Goal: Task Accomplishment & Management: Use online tool/utility

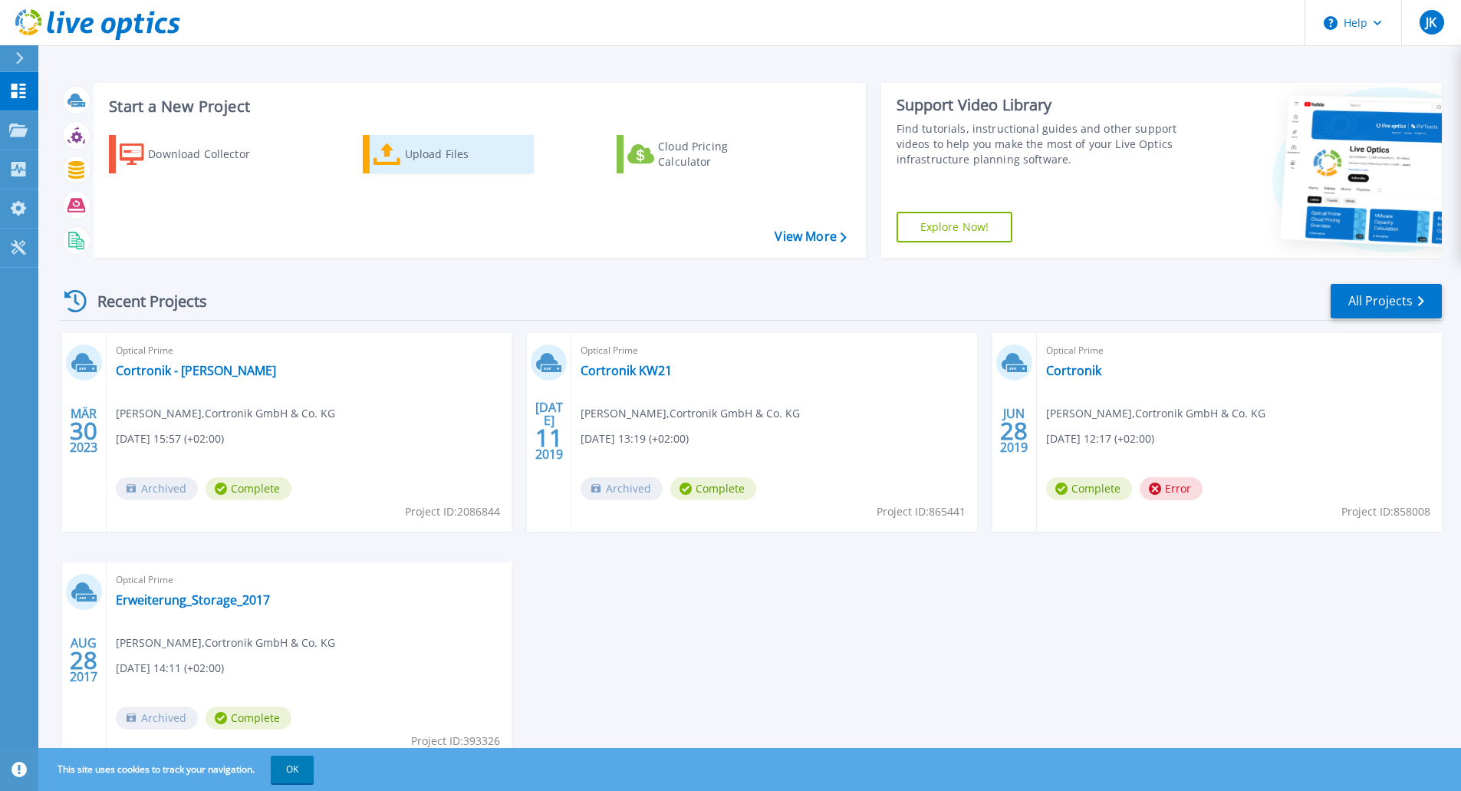
click at [430, 158] on div "Upload Files" at bounding box center [466, 154] width 123 height 31
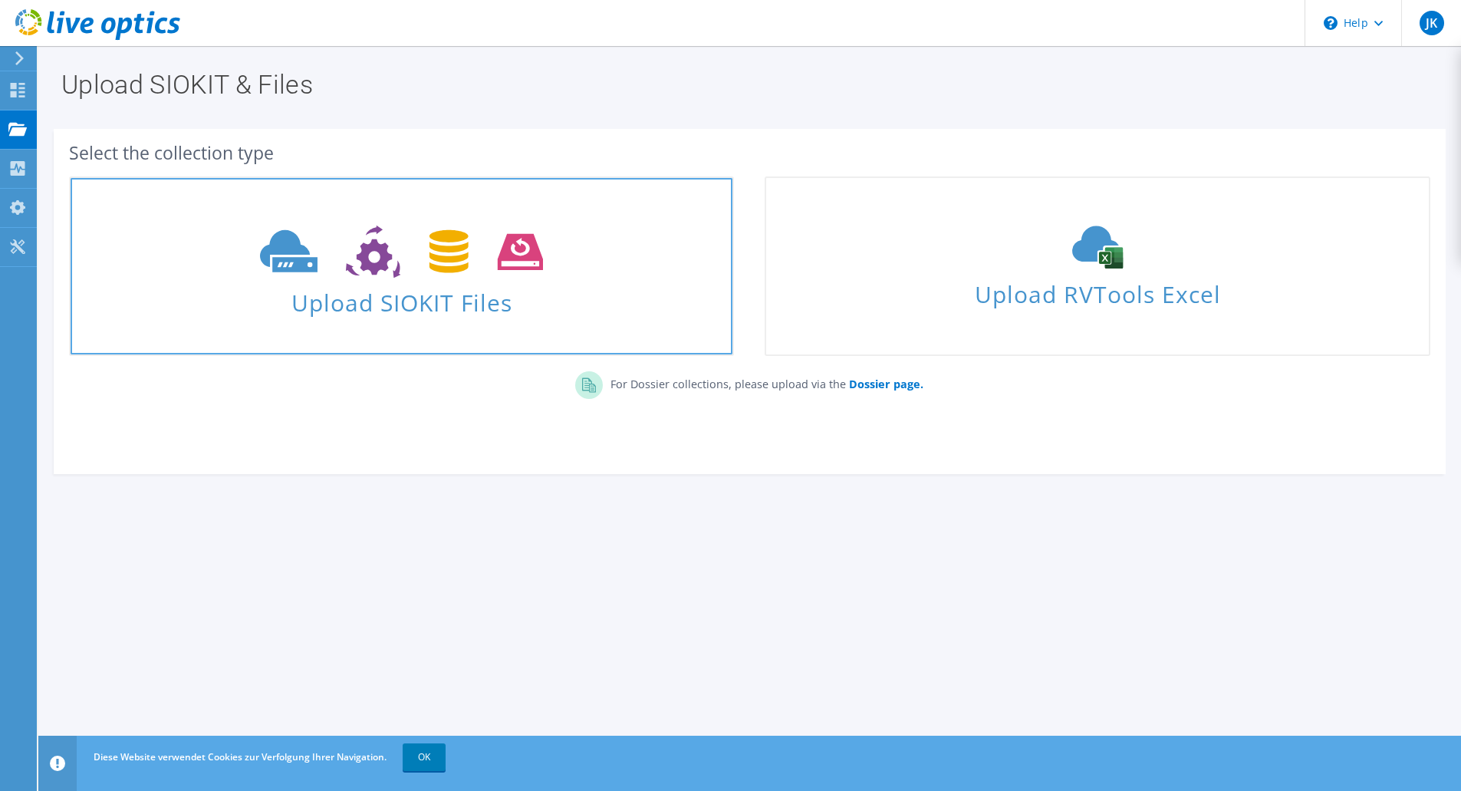
click at [370, 281] on span at bounding box center [402, 250] width 662 height 64
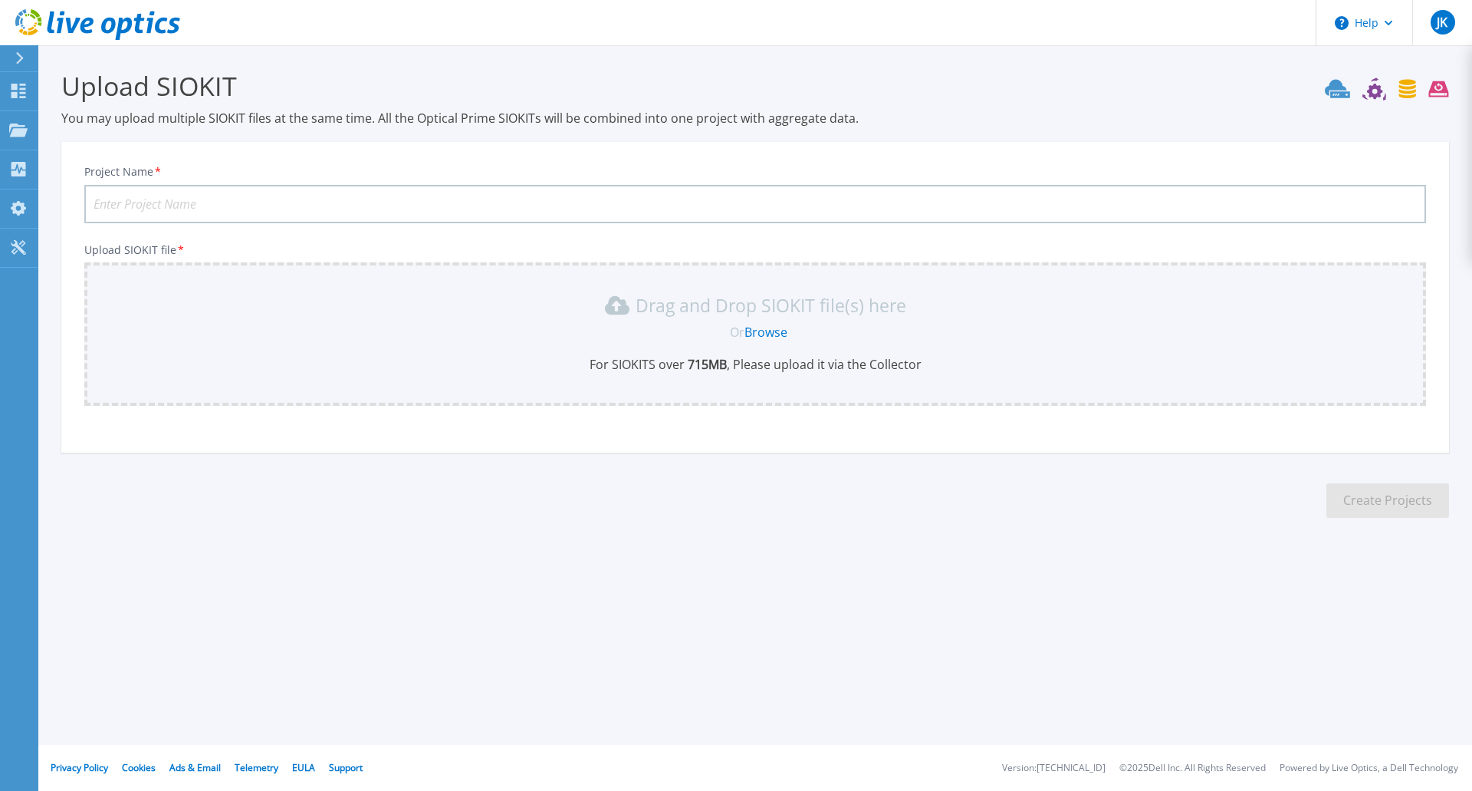
click at [387, 204] on input "Project Name *" at bounding box center [755, 204] width 1342 height 38
type input "Analyse Oktober 2025"
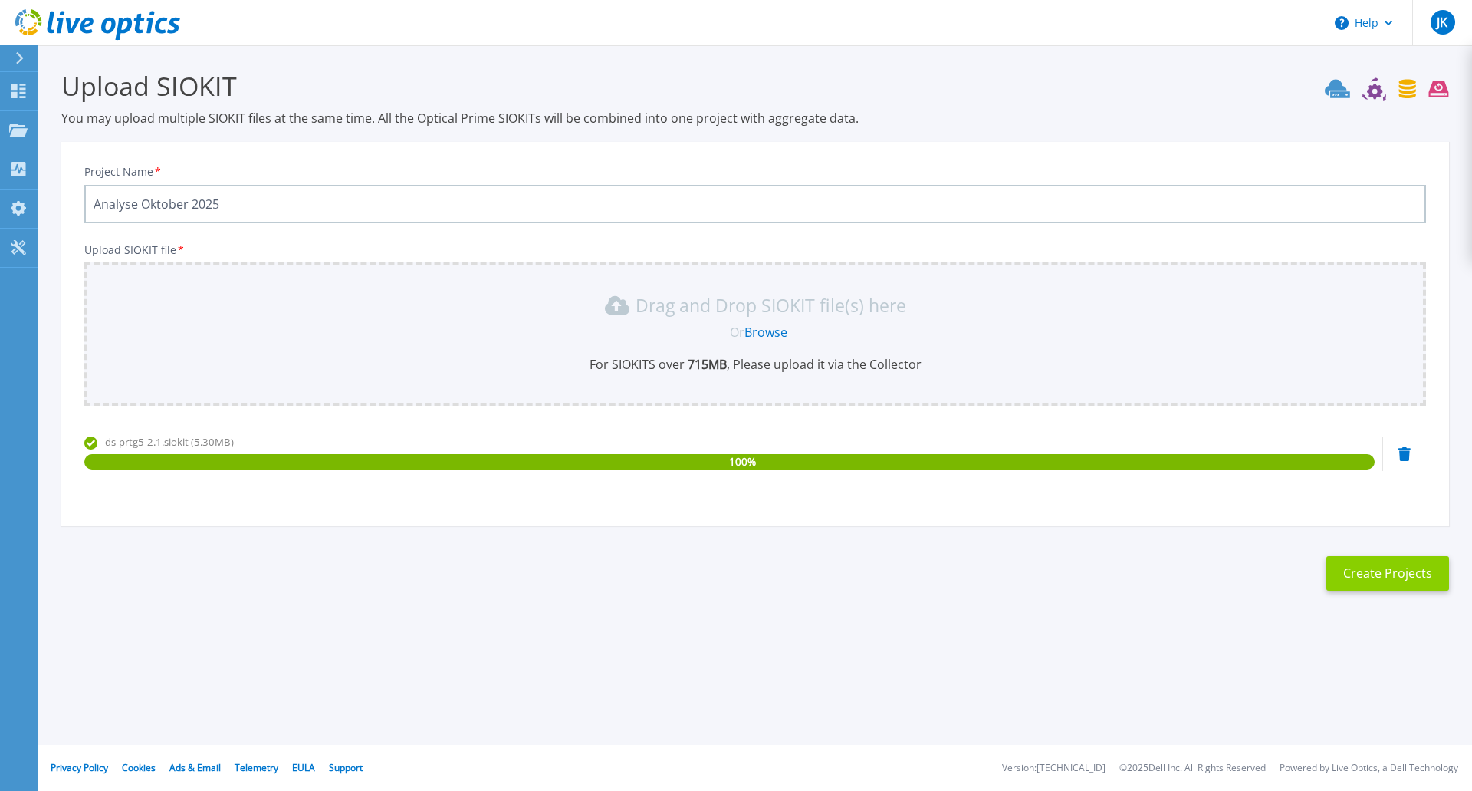
click at [1389, 567] on button "Create Projects" at bounding box center [1387, 573] width 123 height 35
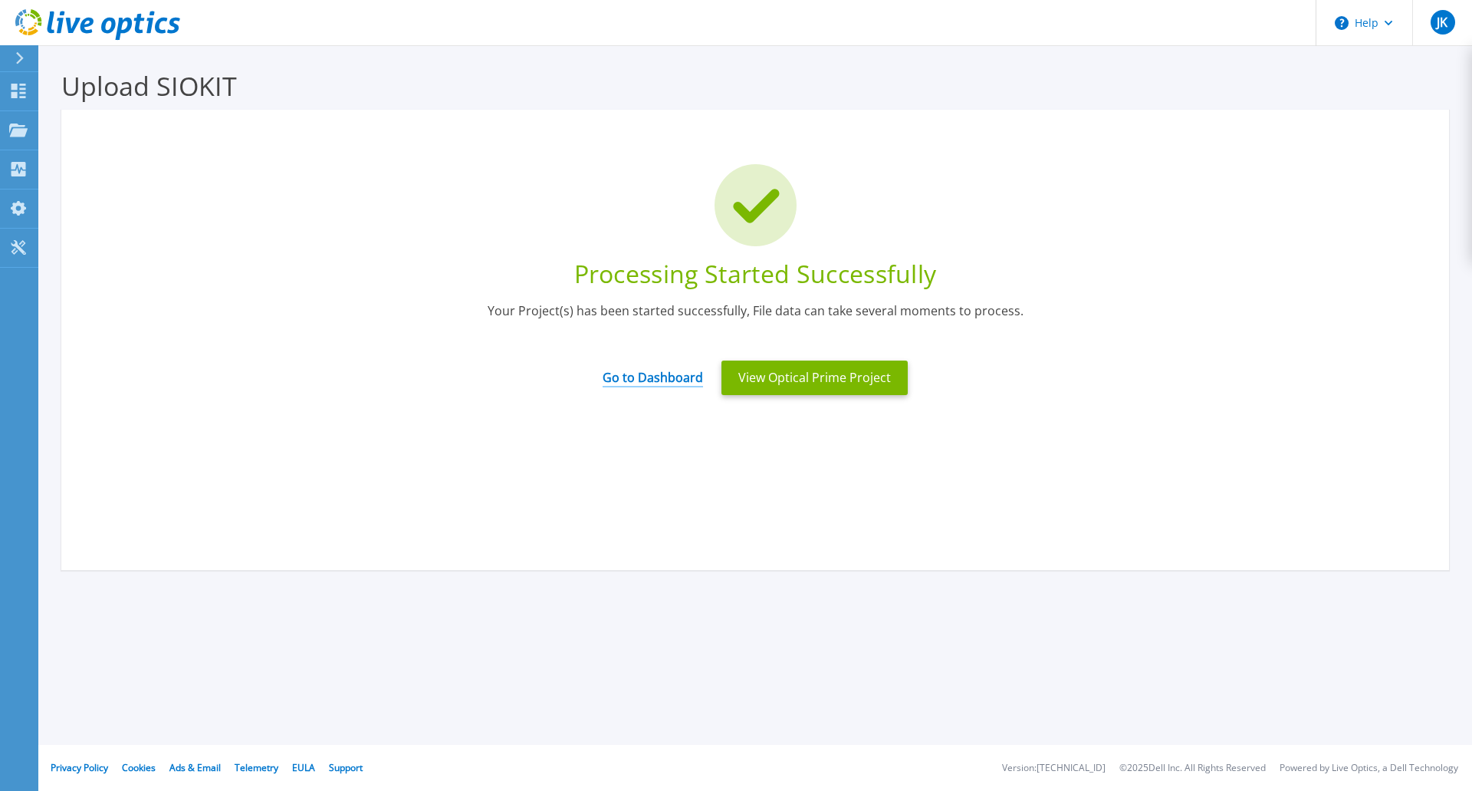
click at [666, 374] on link "Go to Dashboard" at bounding box center [653, 372] width 100 height 30
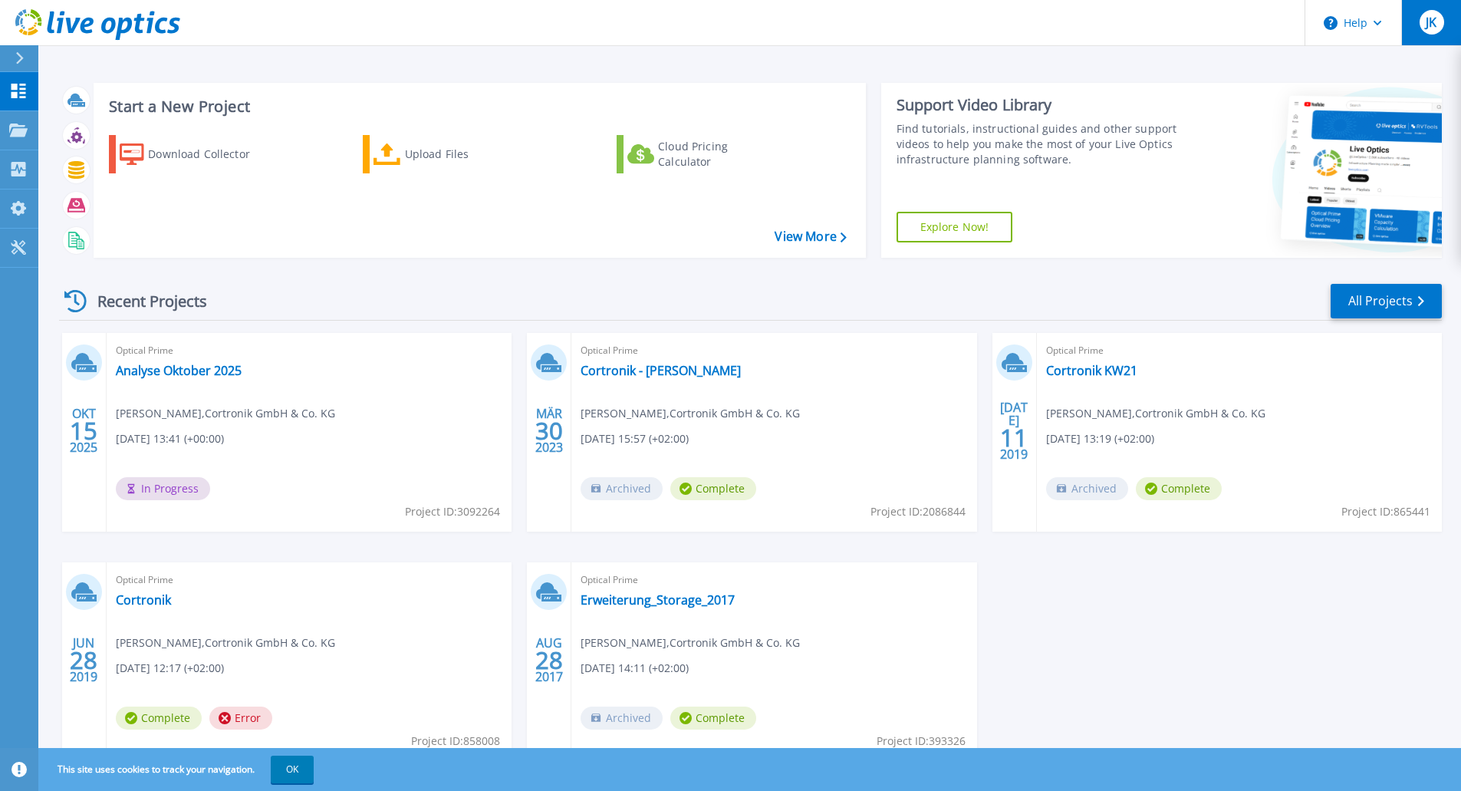
click at [1430, 22] on span "JK" at bounding box center [1430, 22] width 11 height 12
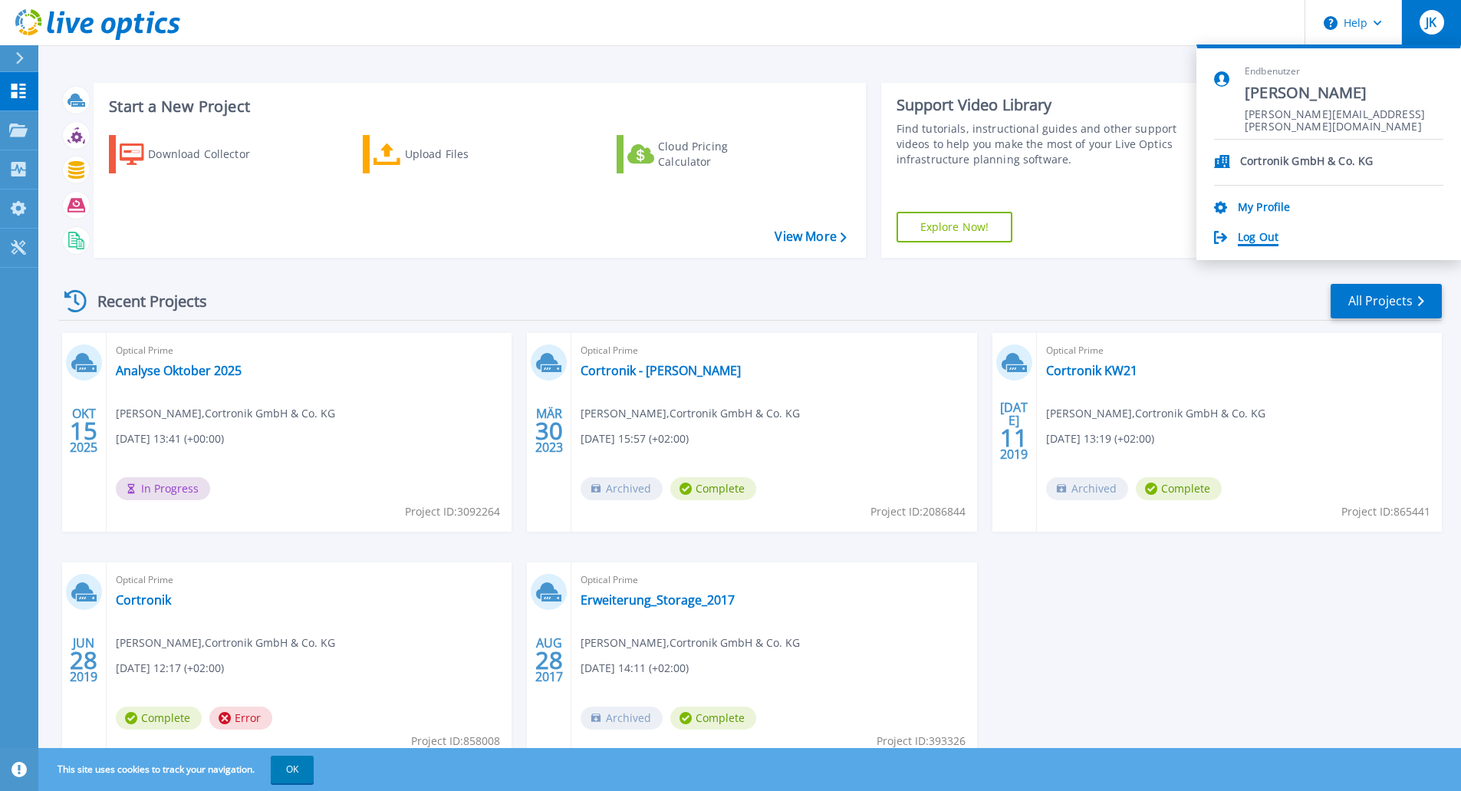
click at [1260, 238] on link "Log Out" at bounding box center [1258, 238] width 41 height 15
